Goal: Find specific page/section: Find specific page/section

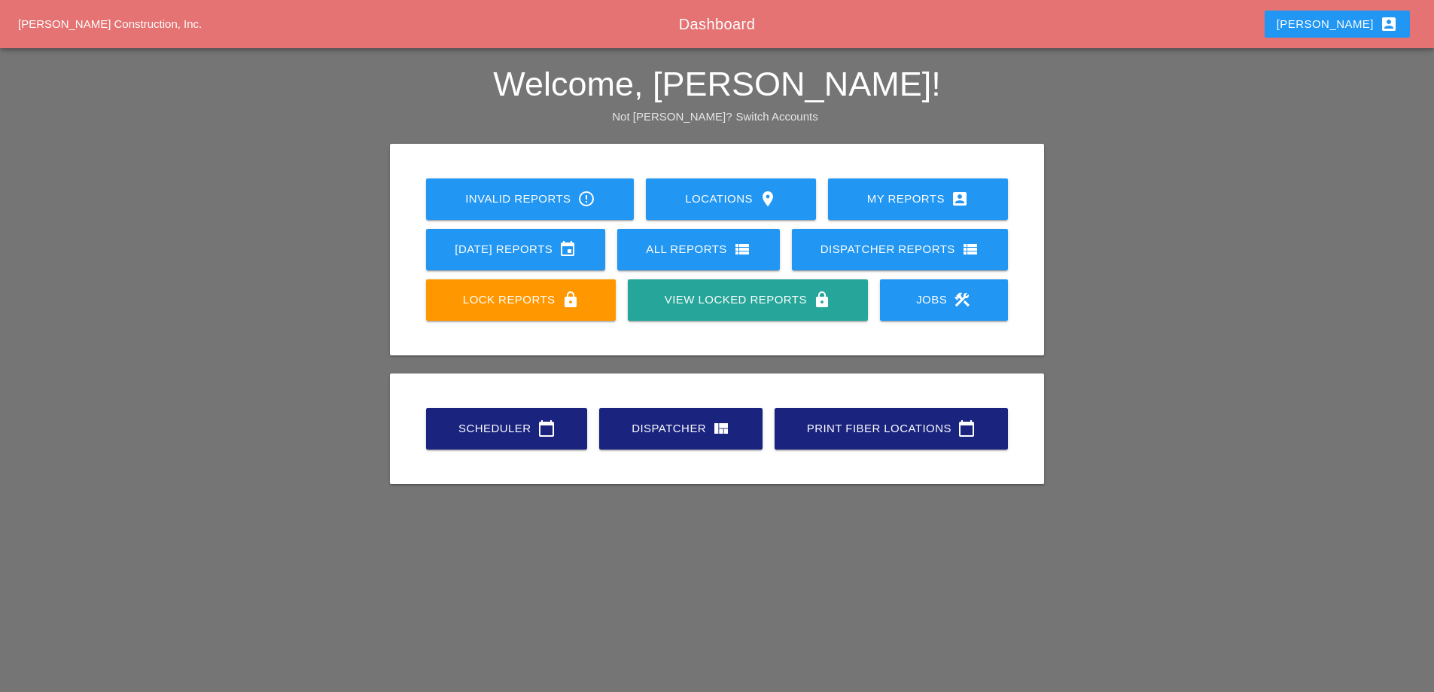
click at [950, 299] on div "Jobs construction" at bounding box center [944, 300] width 80 height 18
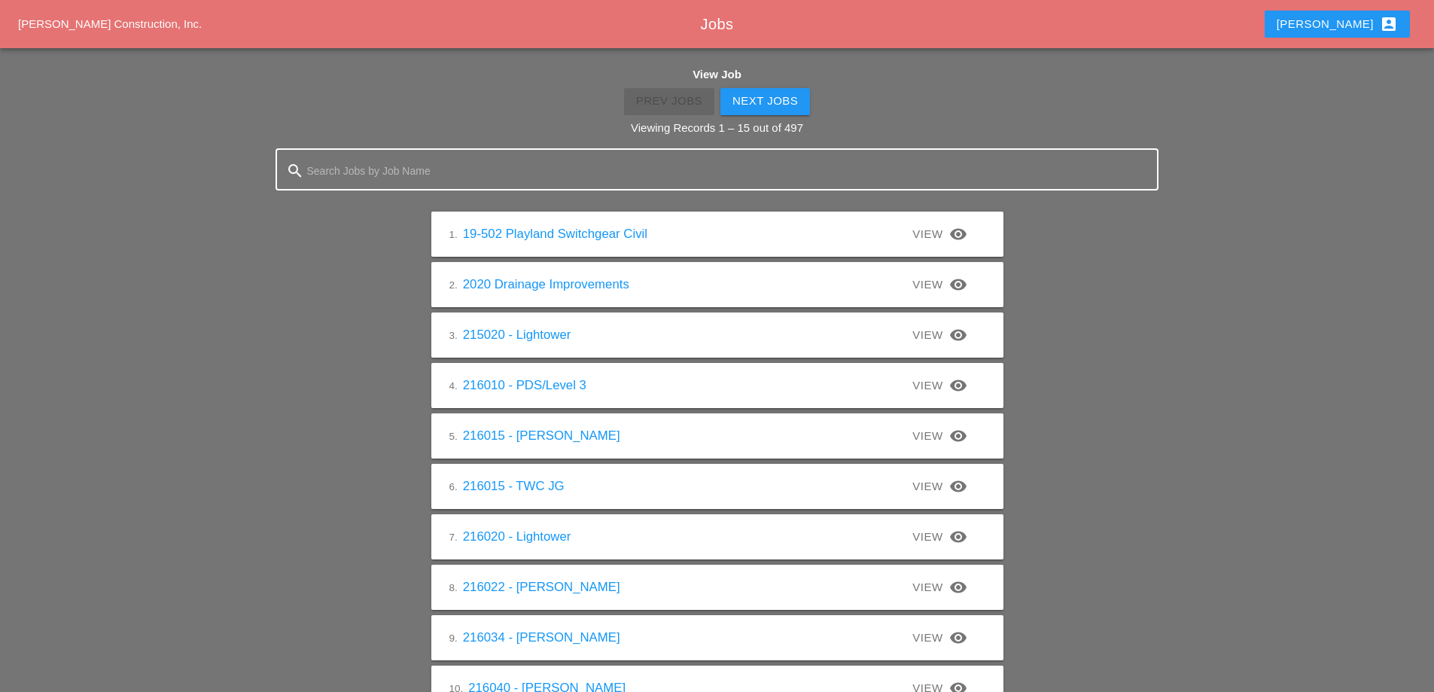
click at [435, 155] on div at bounding box center [717, 169] width 821 height 39
type input "224044"
click at [360, 172] on input "224044" at bounding box center [717, 171] width 821 height 24
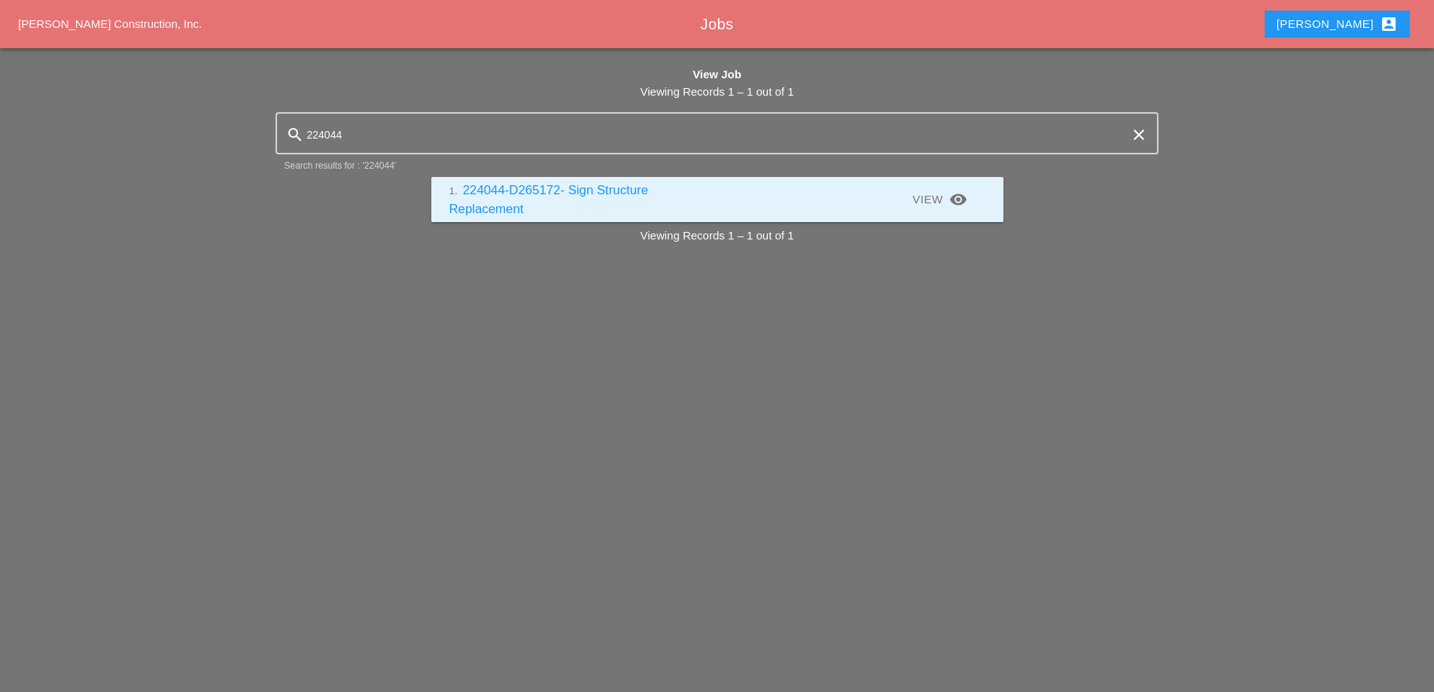
click at [540, 197] on div "1. 224044-D265172- Sign Structure Replacement" at bounding box center [583, 200] width 268 height 38
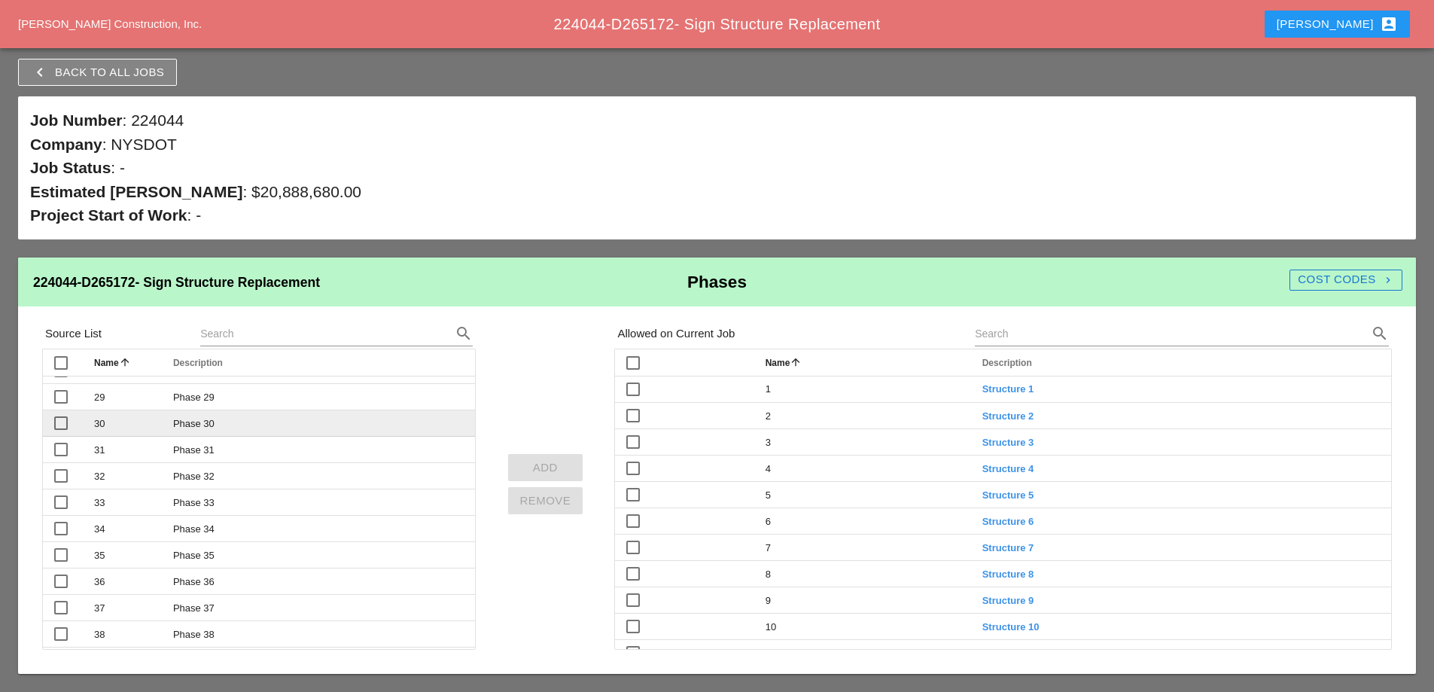
scroll to position [75, 0]
click at [1341, 280] on div "Cost Codes navigate_next" at bounding box center [1346, 279] width 113 height 17
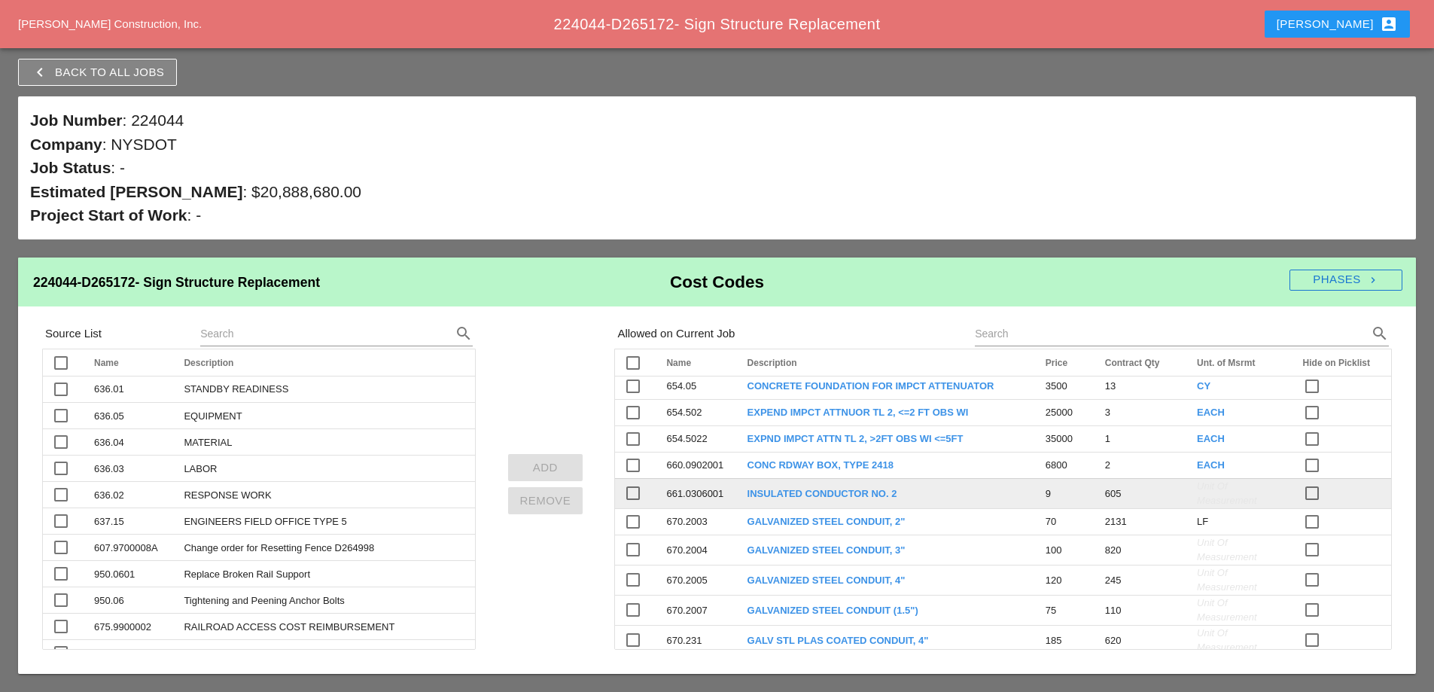
scroll to position [4322, 0]
